Goal: Task Accomplishment & Management: Use online tool/utility

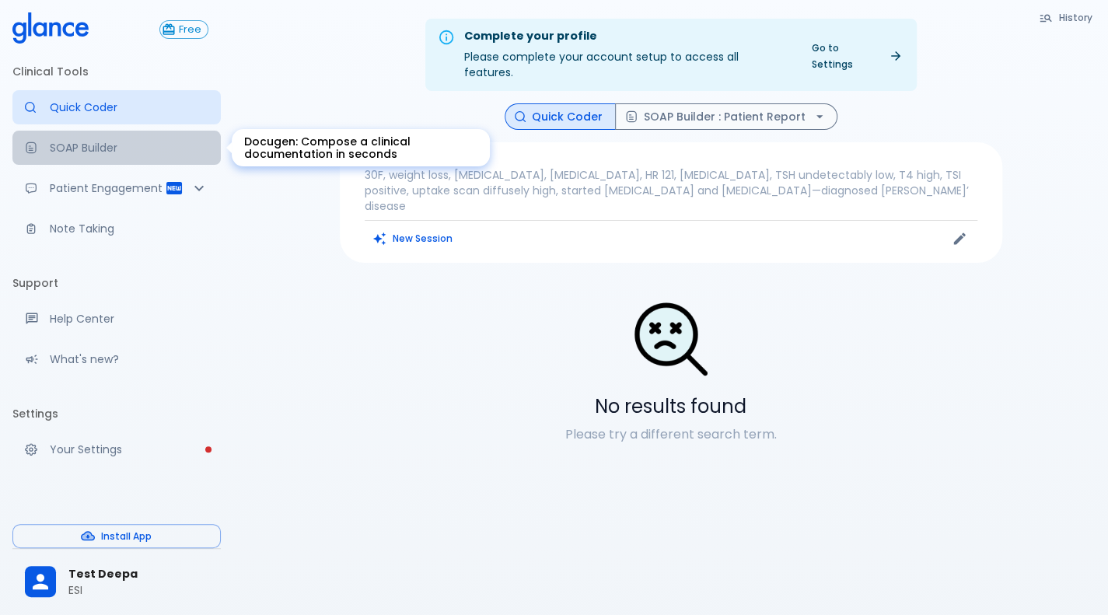
click at [120, 162] on link "SOAP Builder" at bounding box center [116, 148] width 208 height 34
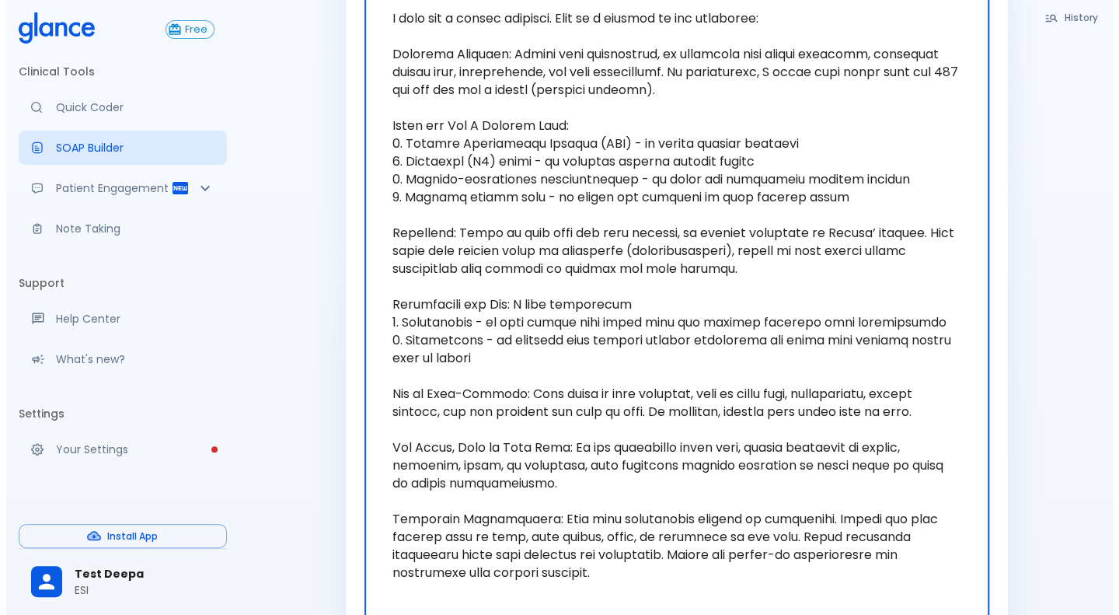
scroll to position [423, 0]
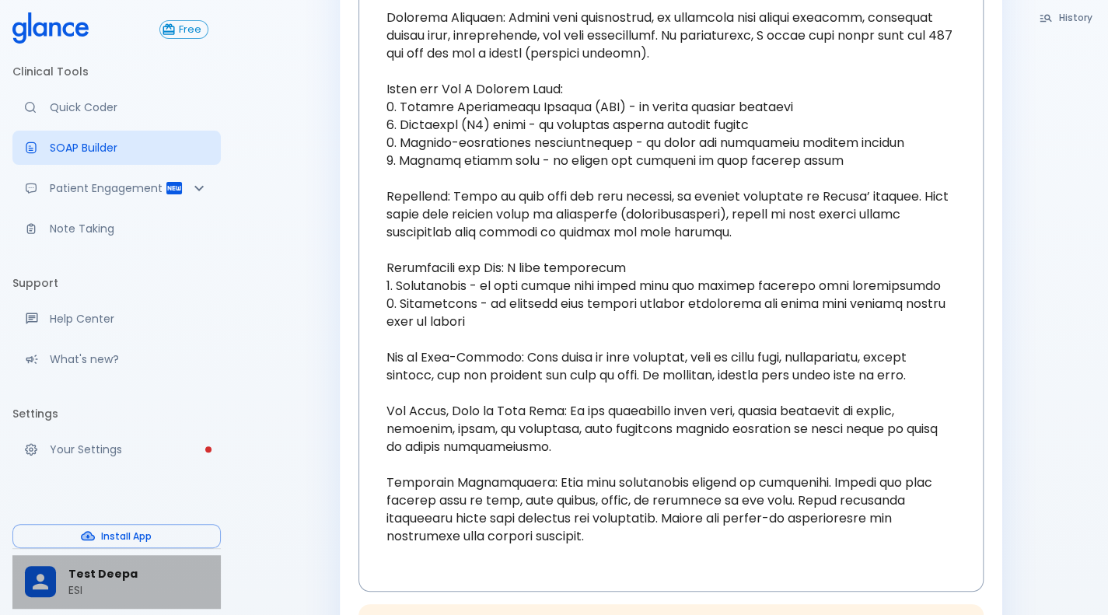
click at [42, 574] on icon at bounding box center [40, 581] width 23 height 23
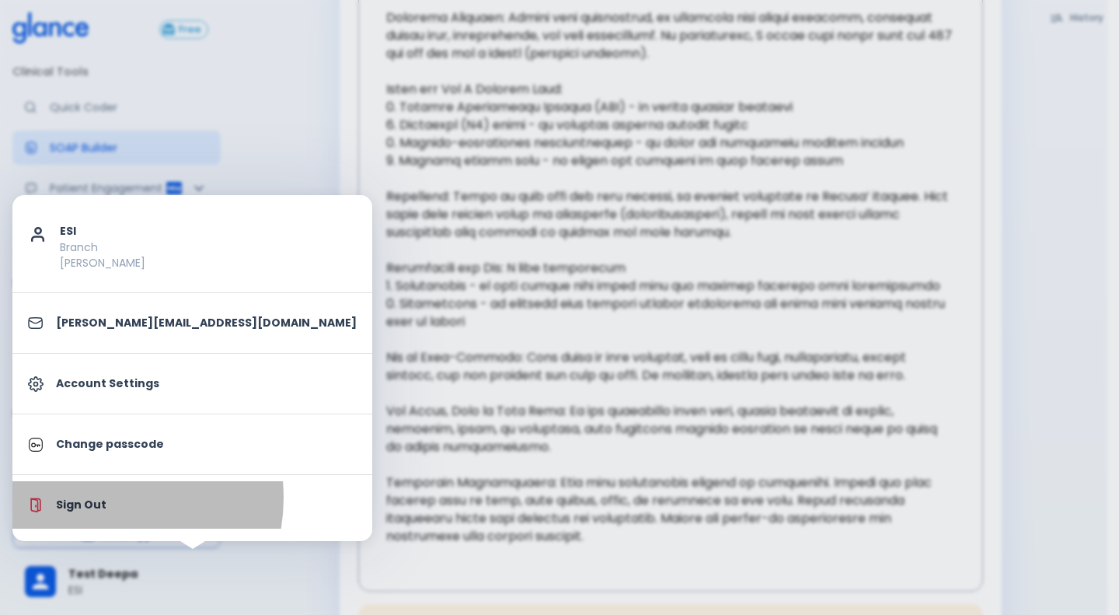
click at [96, 497] on p "Sign Out" at bounding box center [206, 505] width 301 height 16
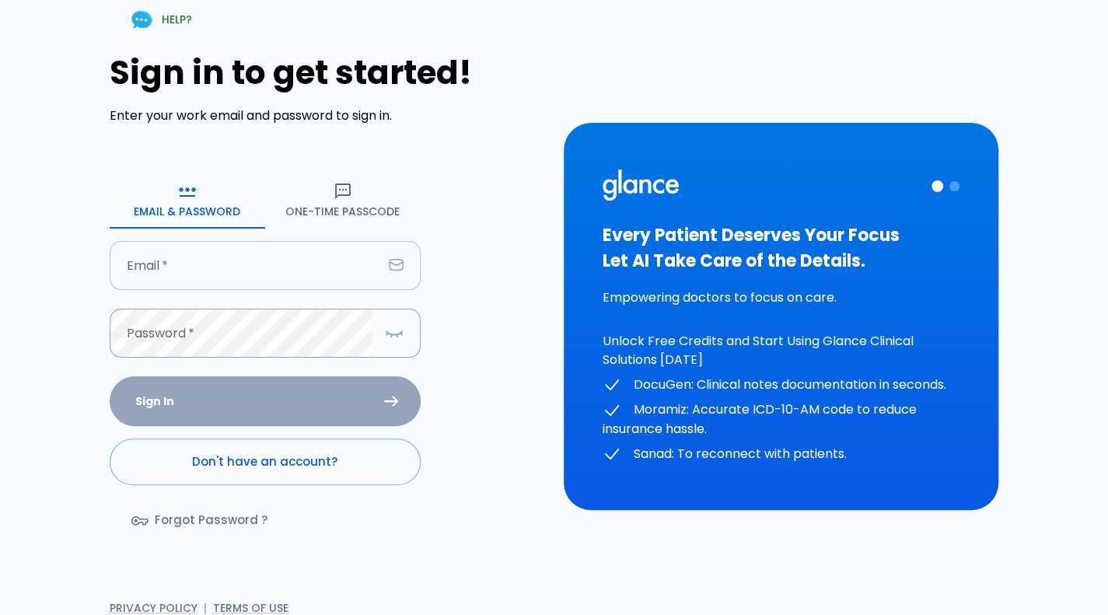
type input "[PERSON_NAME][EMAIL_ADDRESS][DOMAIN_NAME]"
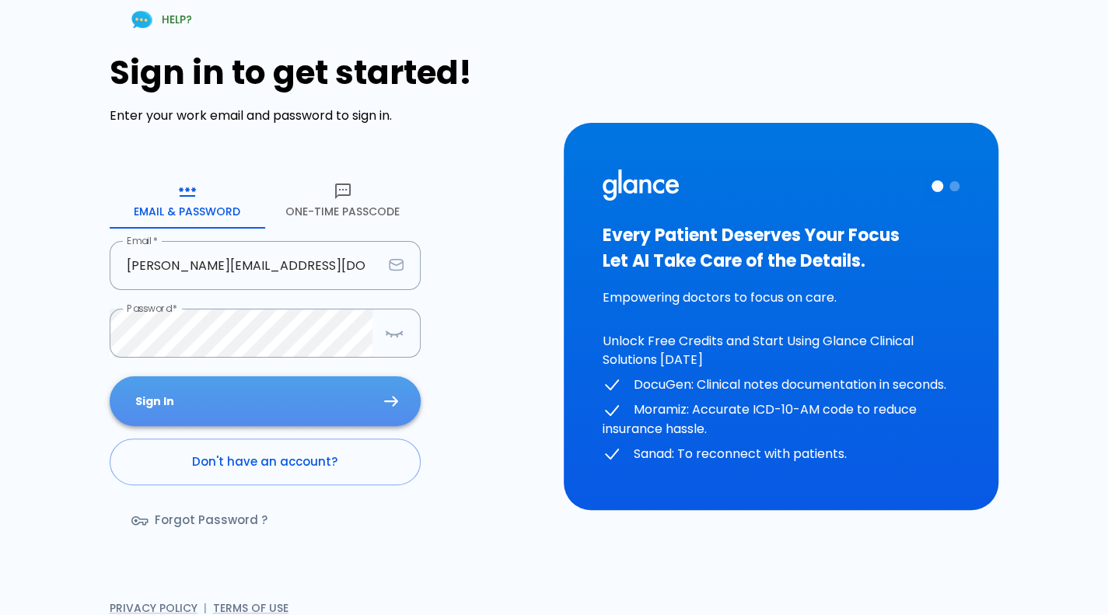
click at [309, 377] on button "Sign In" at bounding box center [265, 401] width 311 height 51
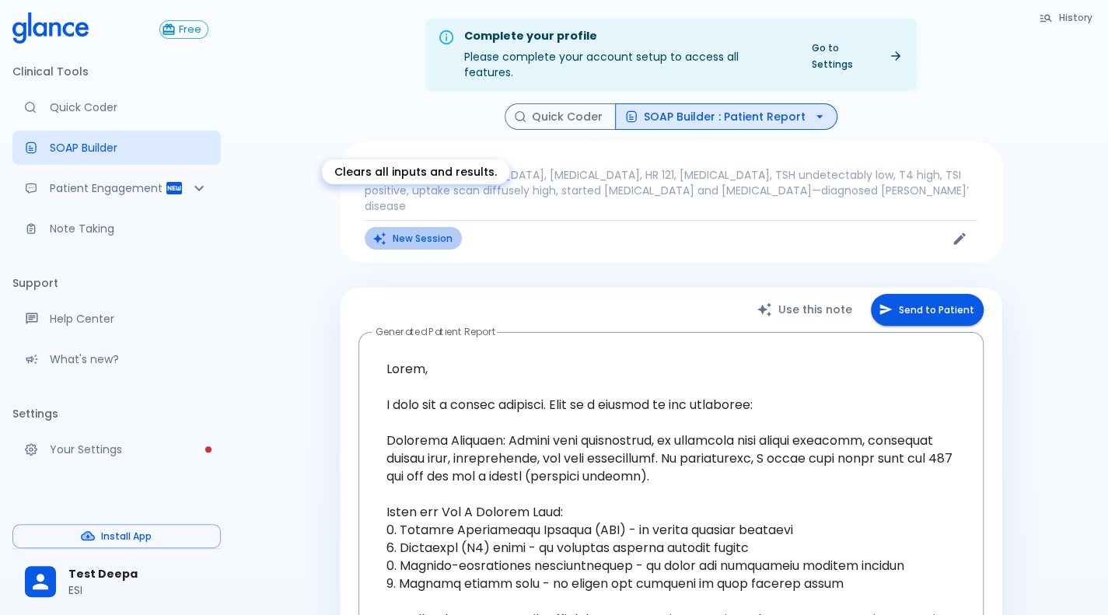
click at [414, 227] on button "New Session" at bounding box center [413, 238] width 97 height 23
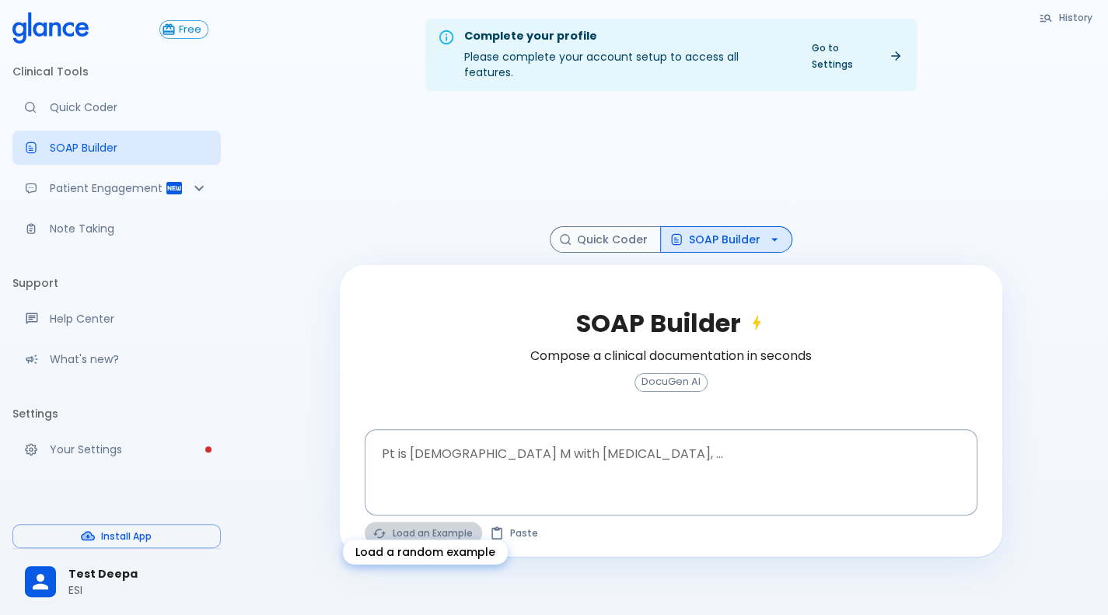
click at [377, 526] on icon "Load a random example" at bounding box center [379, 533] width 14 height 14
type textarea "45F with DM2, right [MEDICAL_DATA], fever, WBC 14K, ESR 80, wound purulent, XR …"
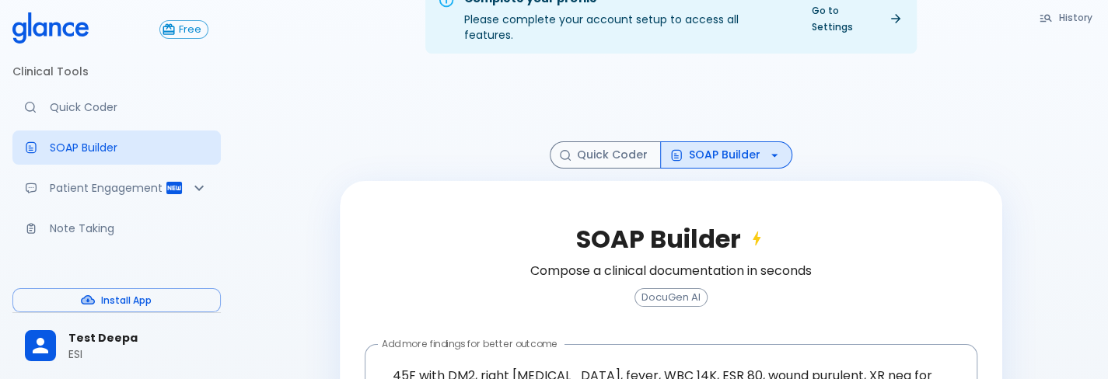
scroll to position [174, 0]
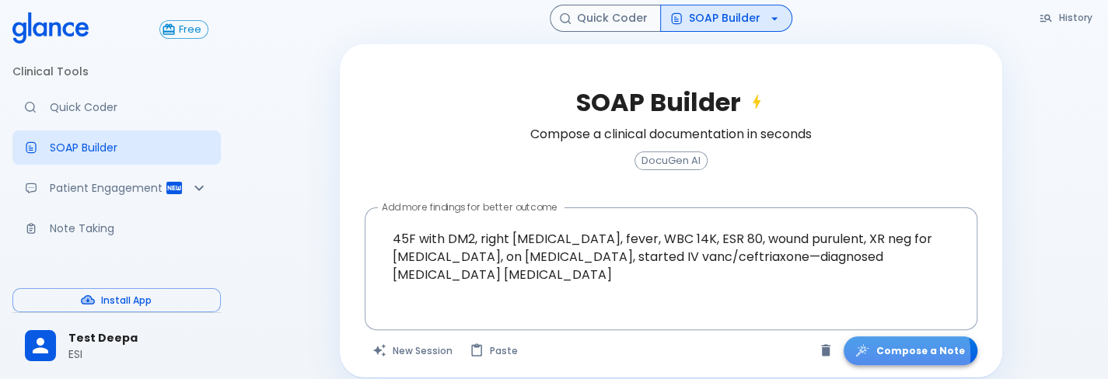
click at [870, 343] on icon "button" at bounding box center [862, 351] width 16 height 16
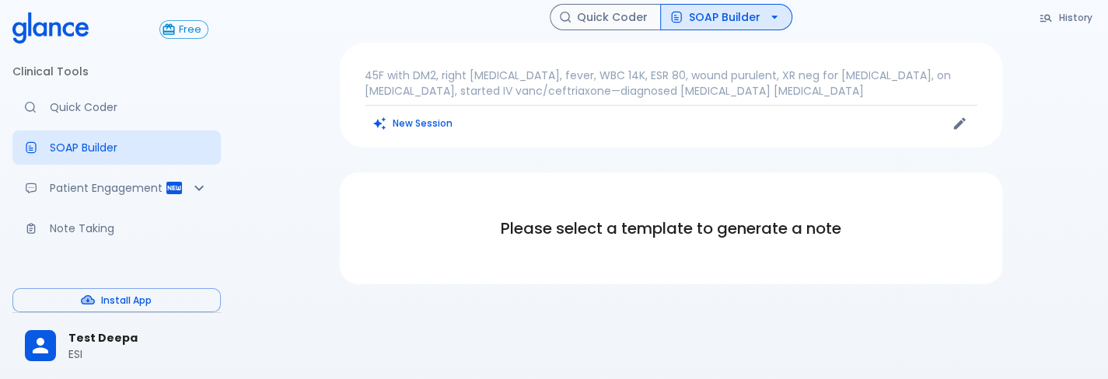
scroll to position [99, 0]
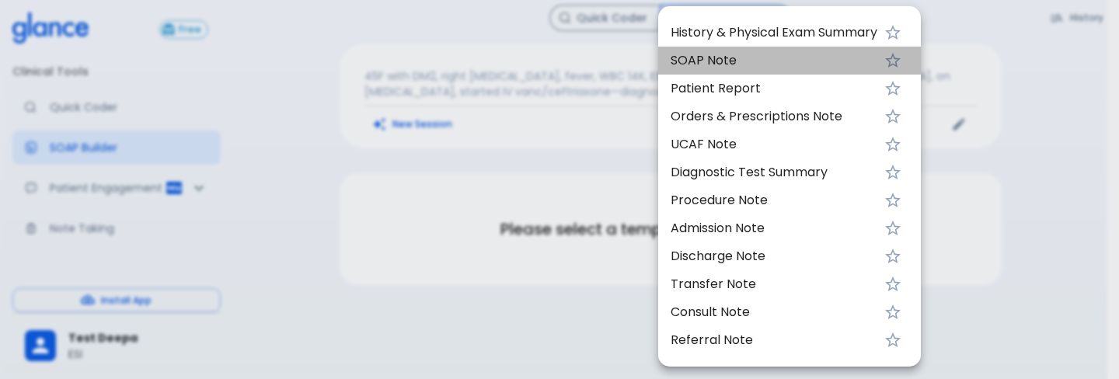
click at [772, 65] on span "SOAP Note" at bounding box center [774, 60] width 207 height 19
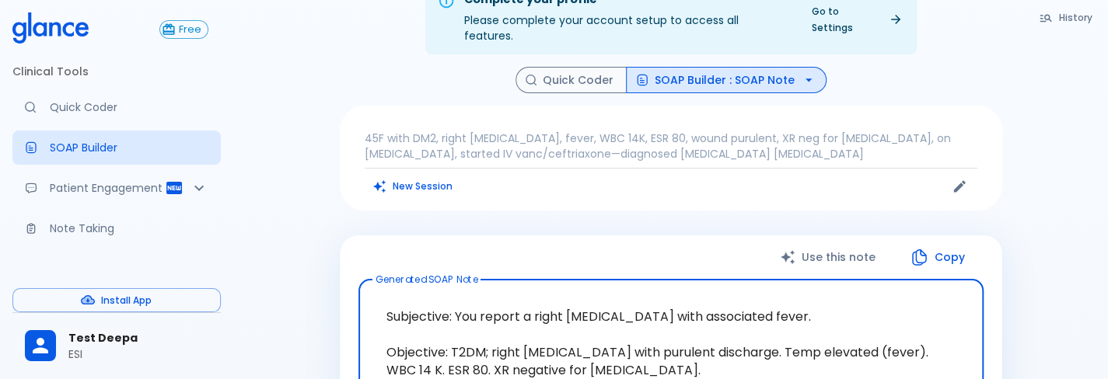
scroll to position [35, 0]
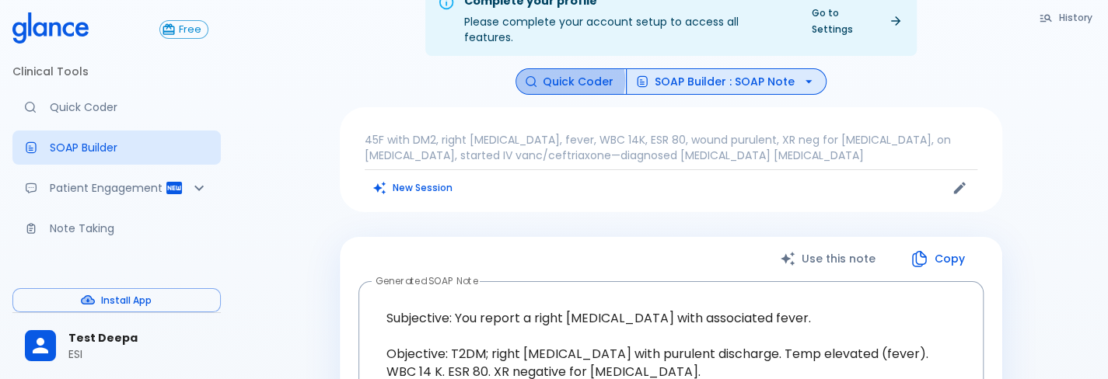
click at [564, 68] on button "Quick Coder" at bounding box center [570, 81] width 111 height 27
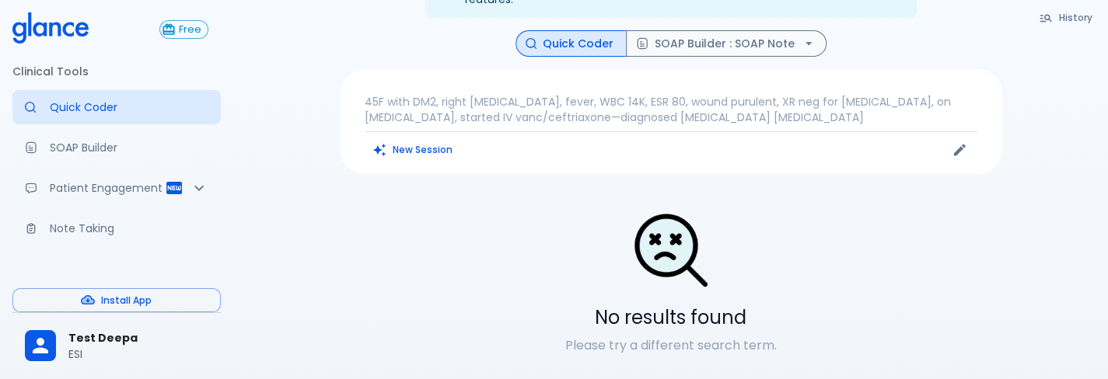
scroll to position [88, 0]
